Goal: Task Accomplishment & Management: Manage account settings

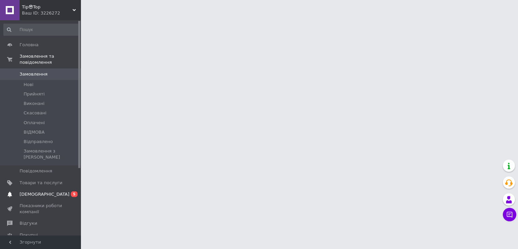
click at [31, 191] on span "[DEMOGRAPHIC_DATA]" at bounding box center [45, 194] width 50 height 6
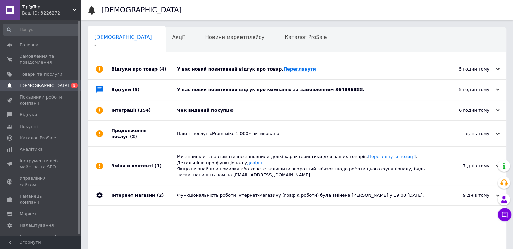
click at [286, 67] on link "Переглянути" at bounding box center [299, 68] width 33 height 5
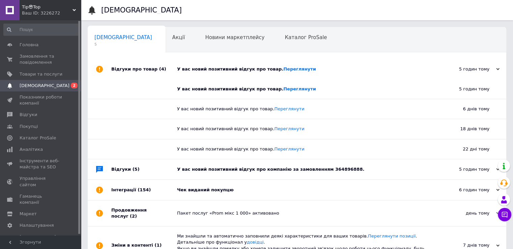
click at [264, 169] on div "У вас новий позитивний відгук про компанію за замовленням 364896888." at bounding box center [304, 169] width 255 height 6
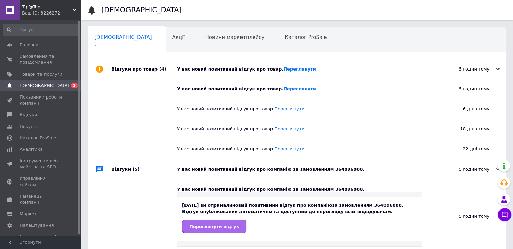
click at [205, 227] on span "Переглянути відгук" at bounding box center [214, 226] width 50 height 5
click at [192, 70] on div "У вас новий позитивний відгук про товар. [GEOGRAPHIC_DATA]" at bounding box center [304, 69] width 255 height 6
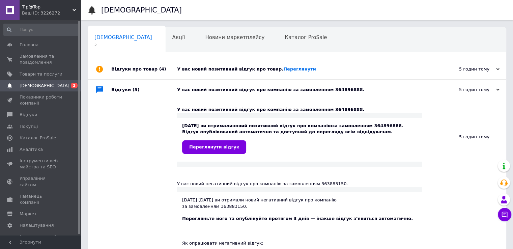
click at [194, 92] on div "У вас новий позитивний відгук про компанію за замовленням 364896888." at bounding box center [304, 90] width 255 height 6
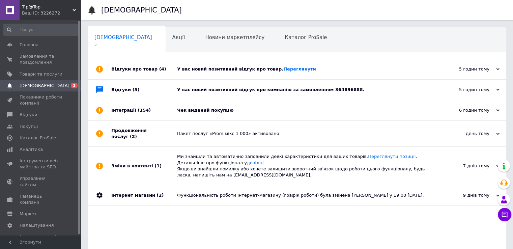
click at [194, 111] on div "Чек виданий покупцю" at bounding box center [304, 110] width 255 height 6
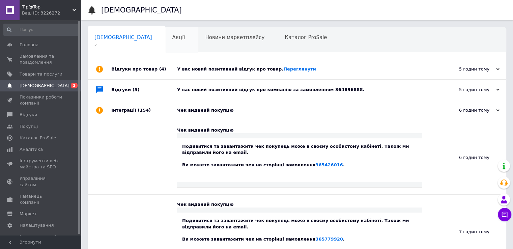
click at [165, 37] on div "Акції 0" at bounding box center [181, 40] width 33 height 26
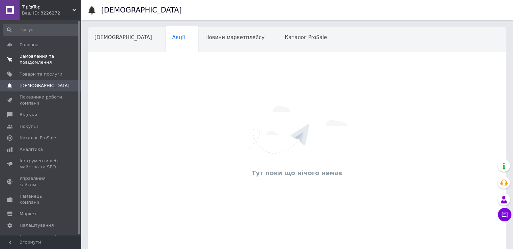
click at [41, 58] on span "Замовлення та повідомлення" at bounding box center [41, 59] width 43 height 12
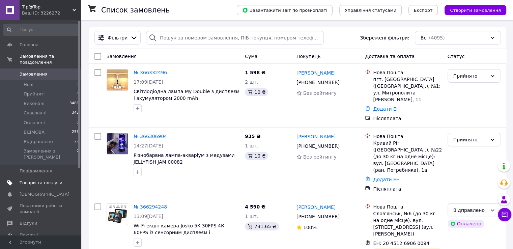
click at [34, 180] on span "Товари та послуги" at bounding box center [41, 183] width 43 height 6
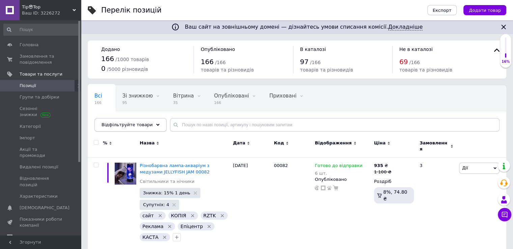
click at [142, 127] on span "Відфільтруйте товари" at bounding box center [126, 124] width 51 height 5
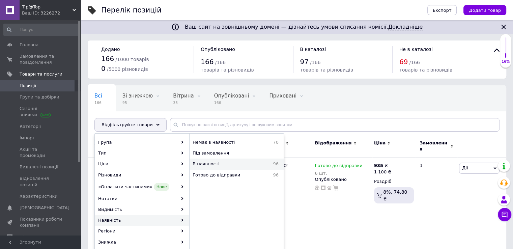
click at [226, 162] on span "В наявності" at bounding box center [224, 164] width 64 height 6
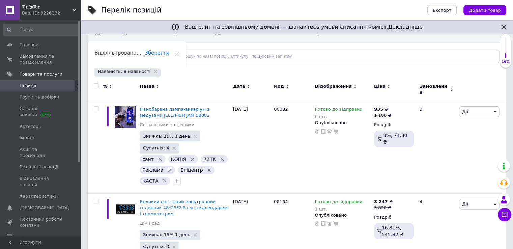
scroll to position [69, 0]
click at [96, 85] on input "checkbox" at bounding box center [96, 85] width 4 height 4
checkbox input "true"
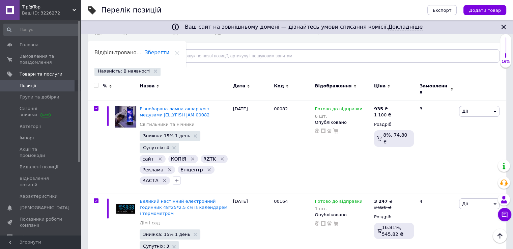
checkbox input "true"
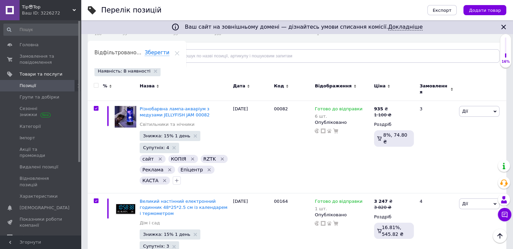
checkbox input "true"
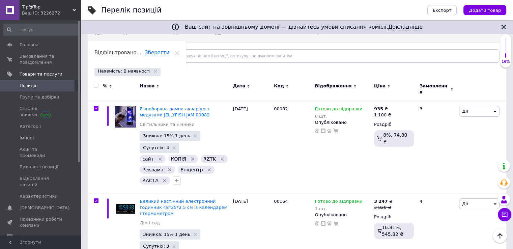
checkbox input "true"
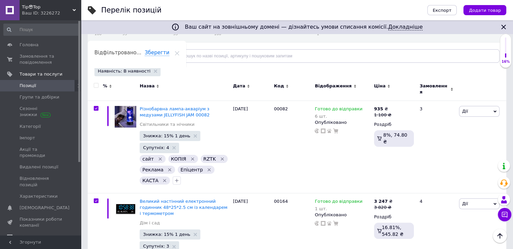
checkbox input "true"
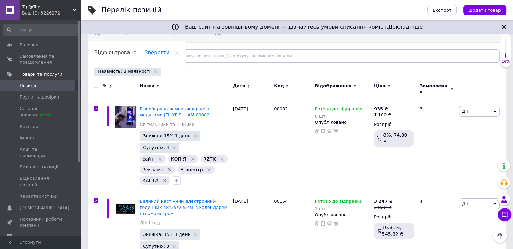
checkbox input "true"
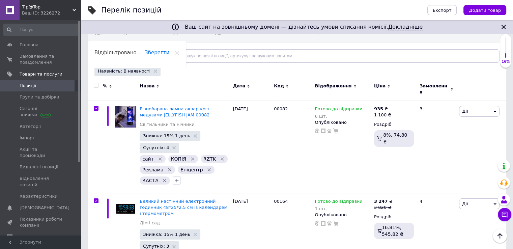
checkbox input "true"
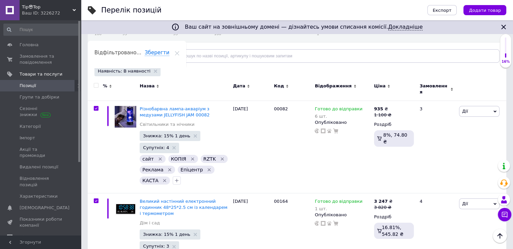
checkbox input "true"
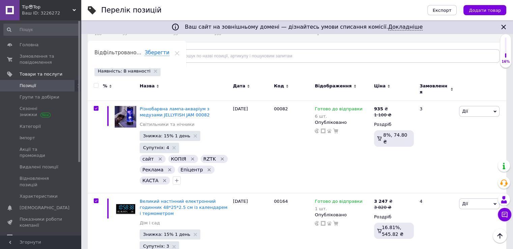
checkbox input "true"
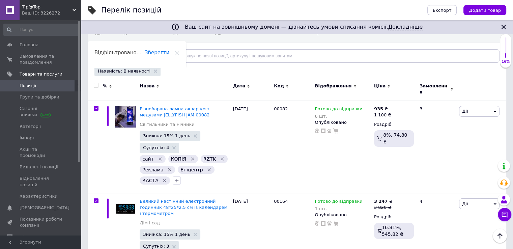
checkbox input "true"
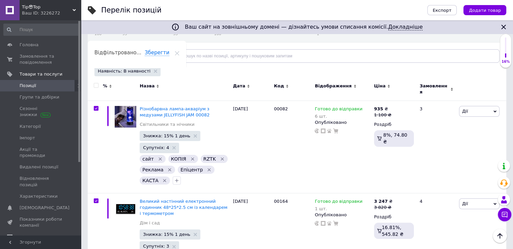
checkbox input "true"
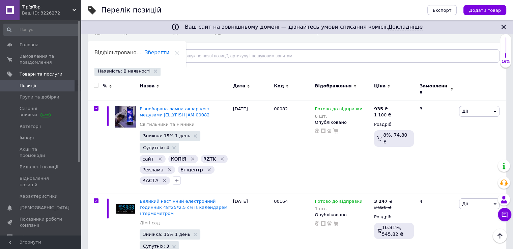
checkbox input "true"
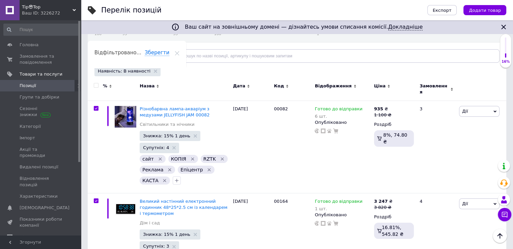
checkbox input "true"
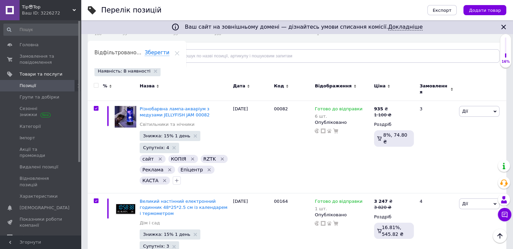
checkbox input "true"
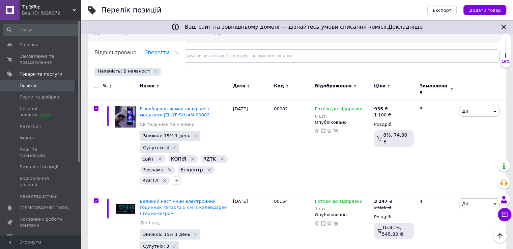
checkbox input "true"
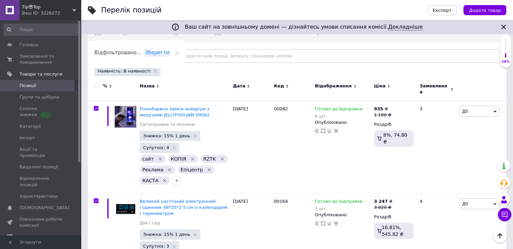
checkbox input "true"
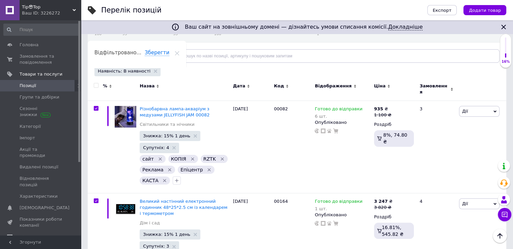
checkbox input "true"
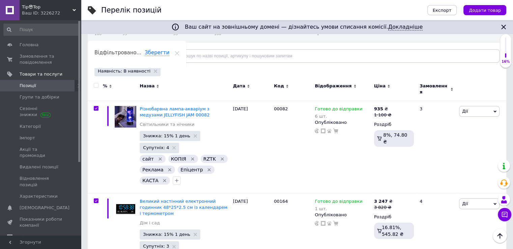
checkbox input "true"
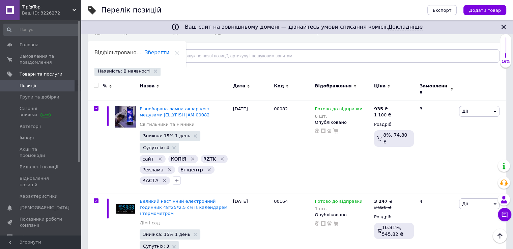
checkbox input "true"
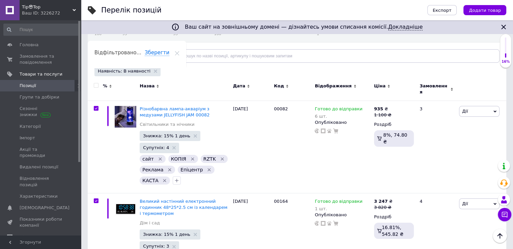
checkbox input "true"
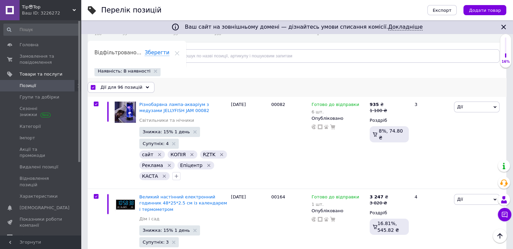
click at [142, 88] on div "Дії для 96 позицій" at bounding box center [121, 87] width 67 height 11
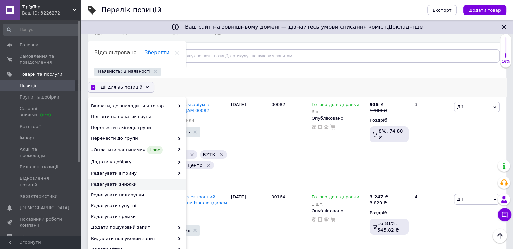
click at [136, 182] on span "Редагувати знижки" at bounding box center [136, 184] width 90 height 6
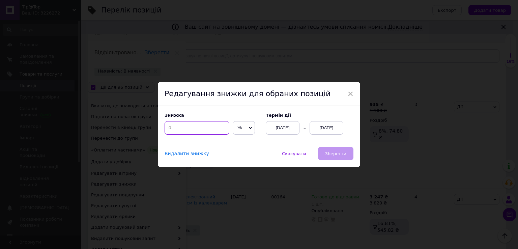
click at [206, 129] on input at bounding box center [196, 127] width 65 height 13
type input "15"
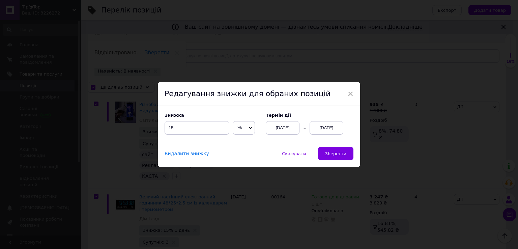
click at [316, 126] on div "[DATE]" at bounding box center [326, 127] width 34 height 13
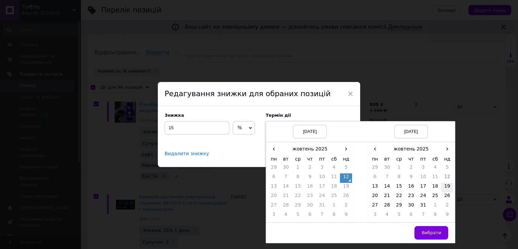
click at [448, 188] on td "19" at bounding box center [447, 187] width 12 height 9
click at [431, 232] on span "Вибрати" at bounding box center [431, 232] width 20 height 5
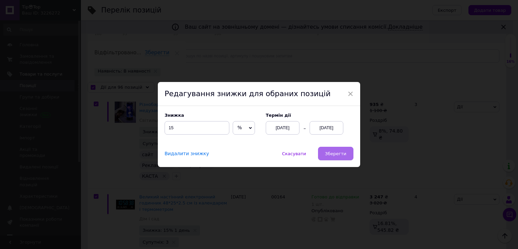
click at [338, 149] on button "Зберегти" at bounding box center [335, 153] width 35 height 13
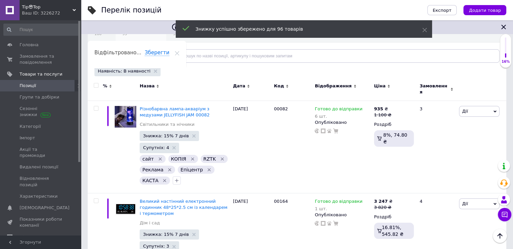
checkbox input "false"
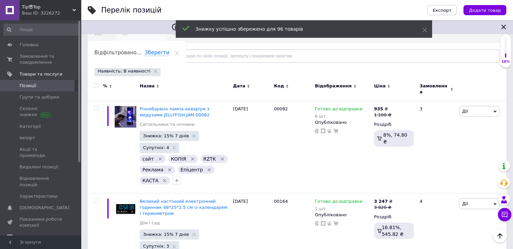
checkbox input "false"
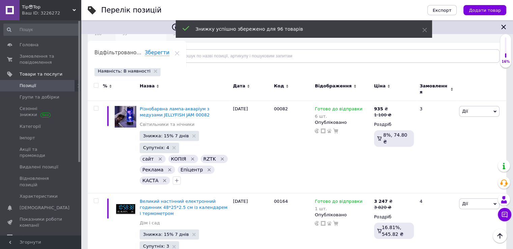
checkbox input "false"
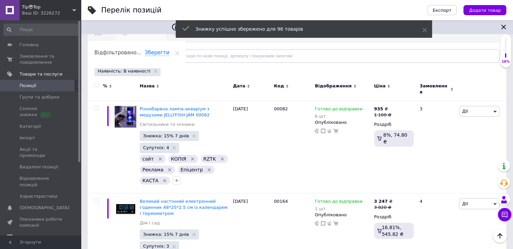
checkbox input "false"
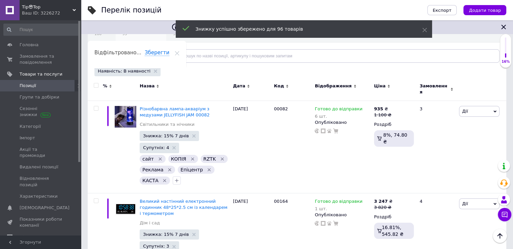
checkbox input "false"
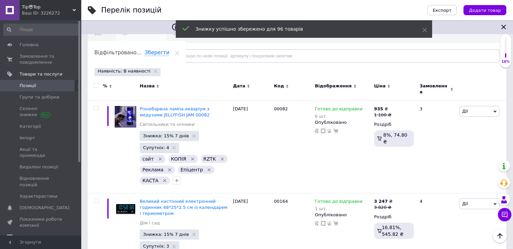
checkbox input "false"
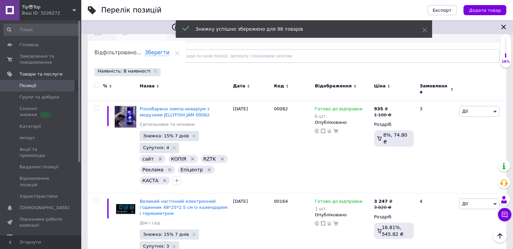
checkbox input "false"
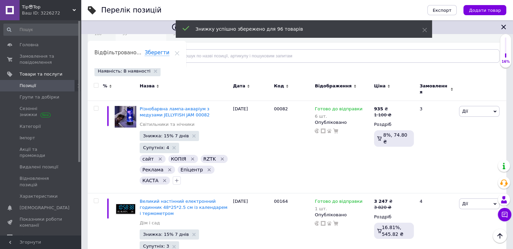
checkbox input "false"
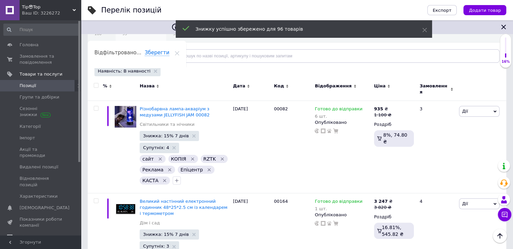
checkbox input "false"
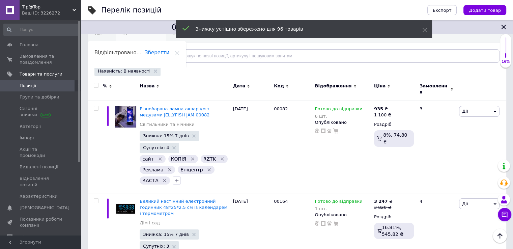
checkbox input "false"
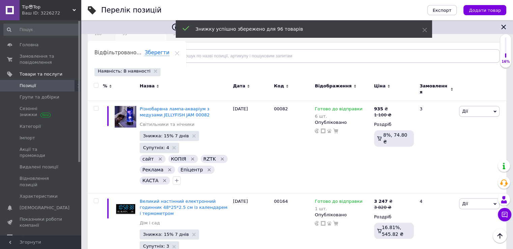
checkbox input "false"
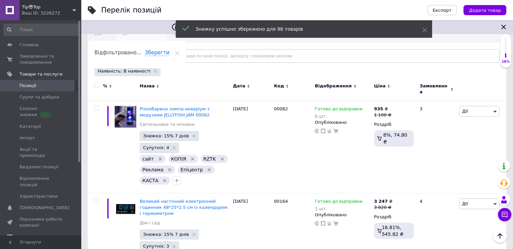
checkbox input "false"
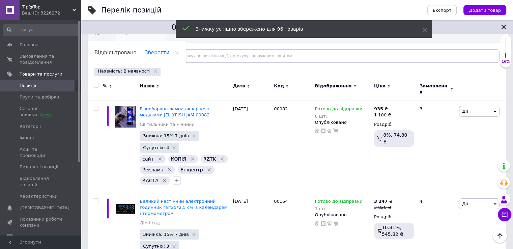
checkbox input "false"
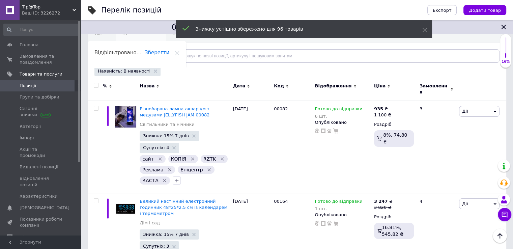
checkbox input "false"
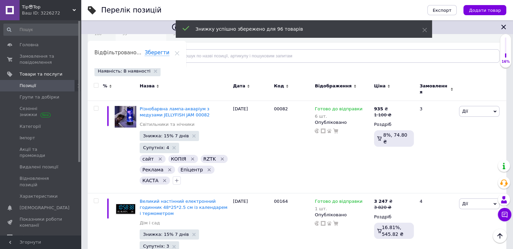
checkbox input "false"
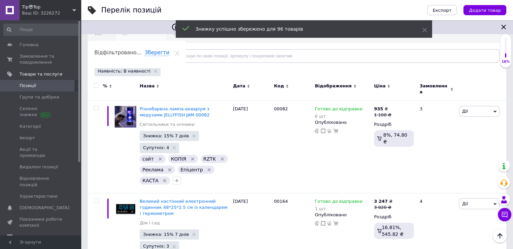
checkbox input "false"
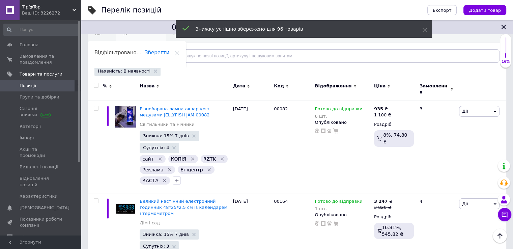
checkbox input "false"
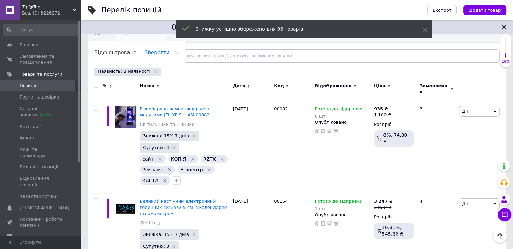
checkbox input "false"
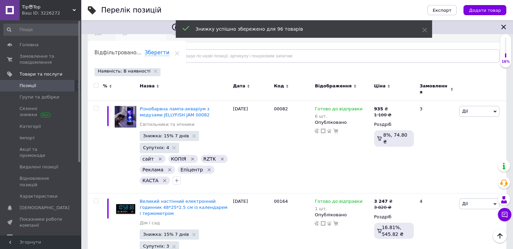
checkbox input "false"
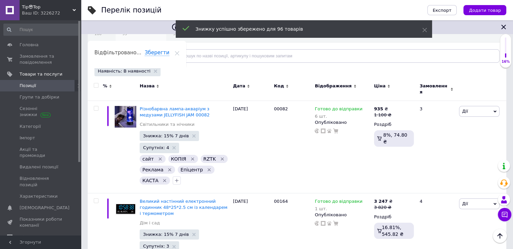
checkbox input "false"
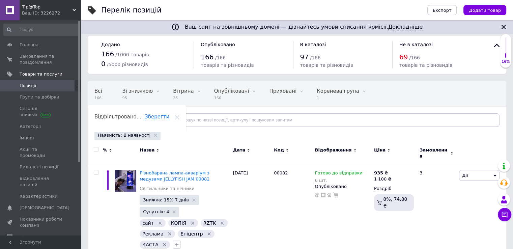
scroll to position [0, 0]
